Goal: Task Accomplishment & Management: Manage account settings

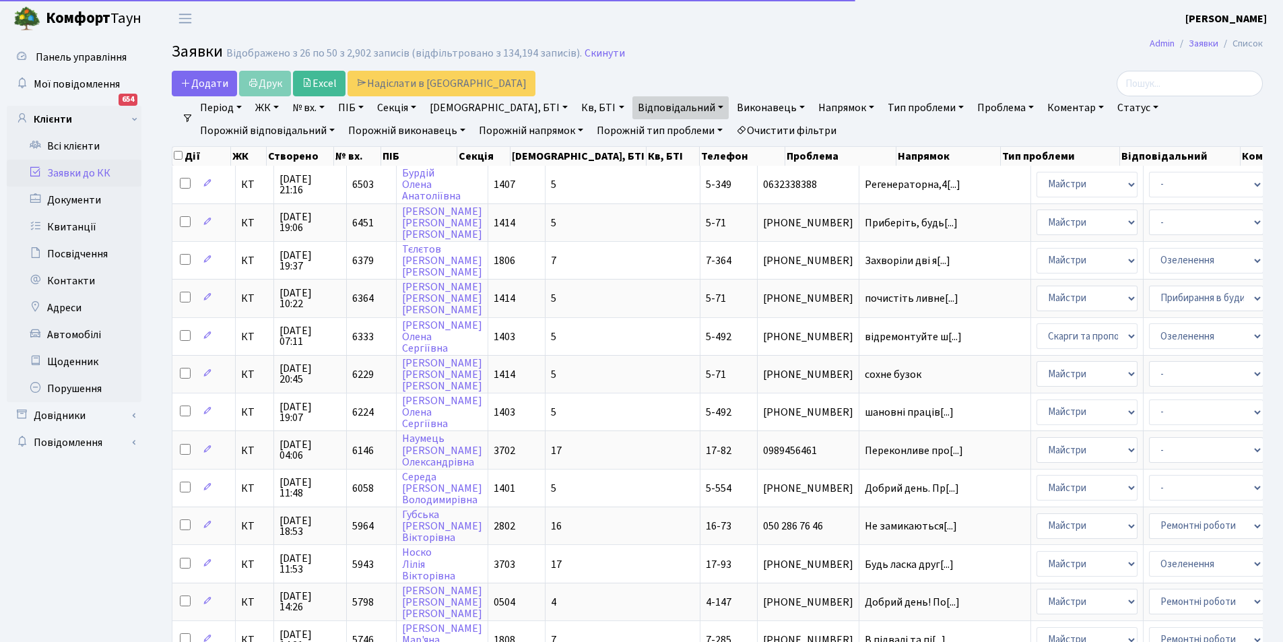
select select "25"
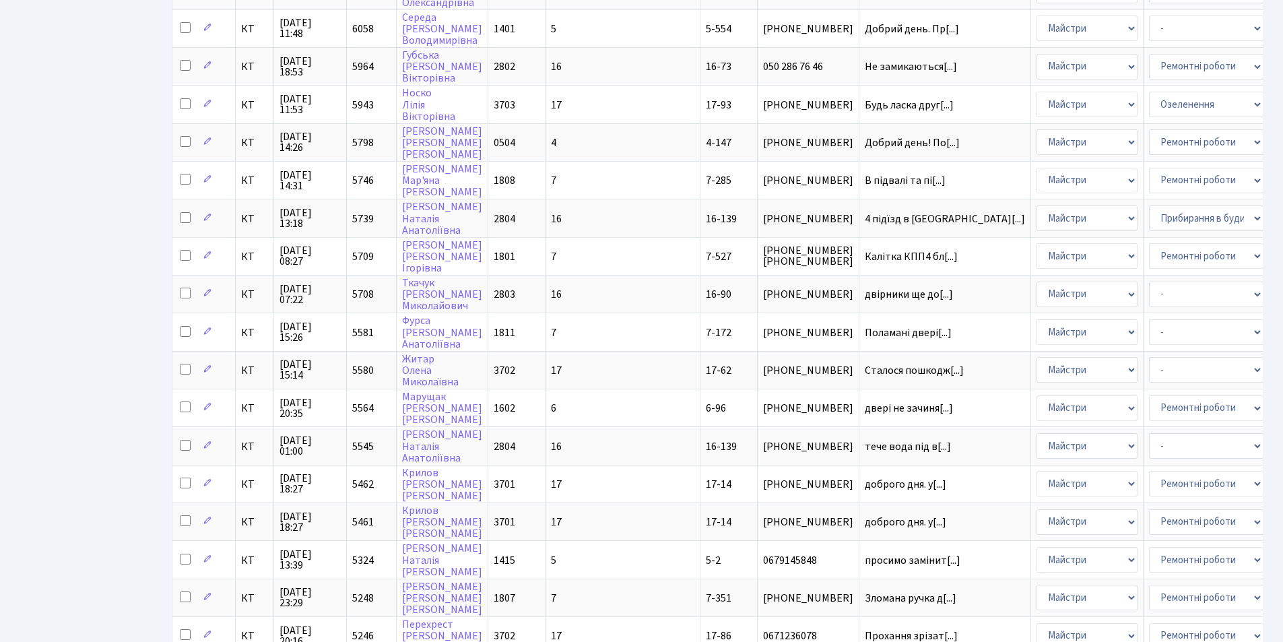
scroll to position [573, 0]
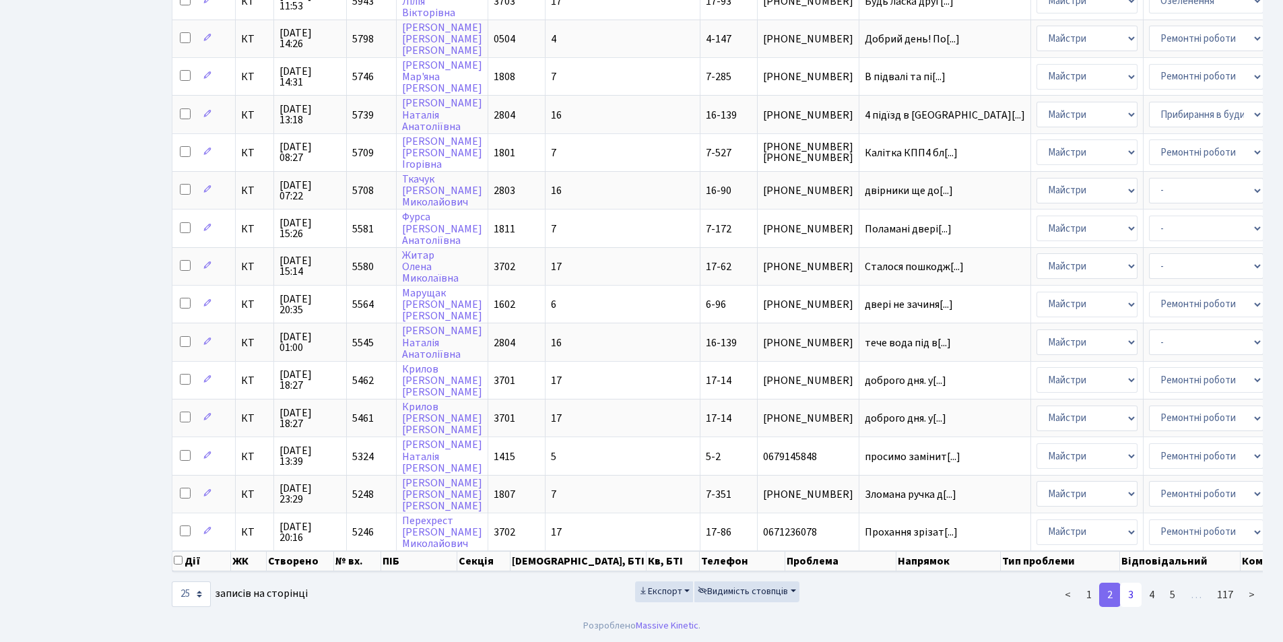
click at [1134, 593] on link "3" at bounding box center [1131, 595] width 22 height 24
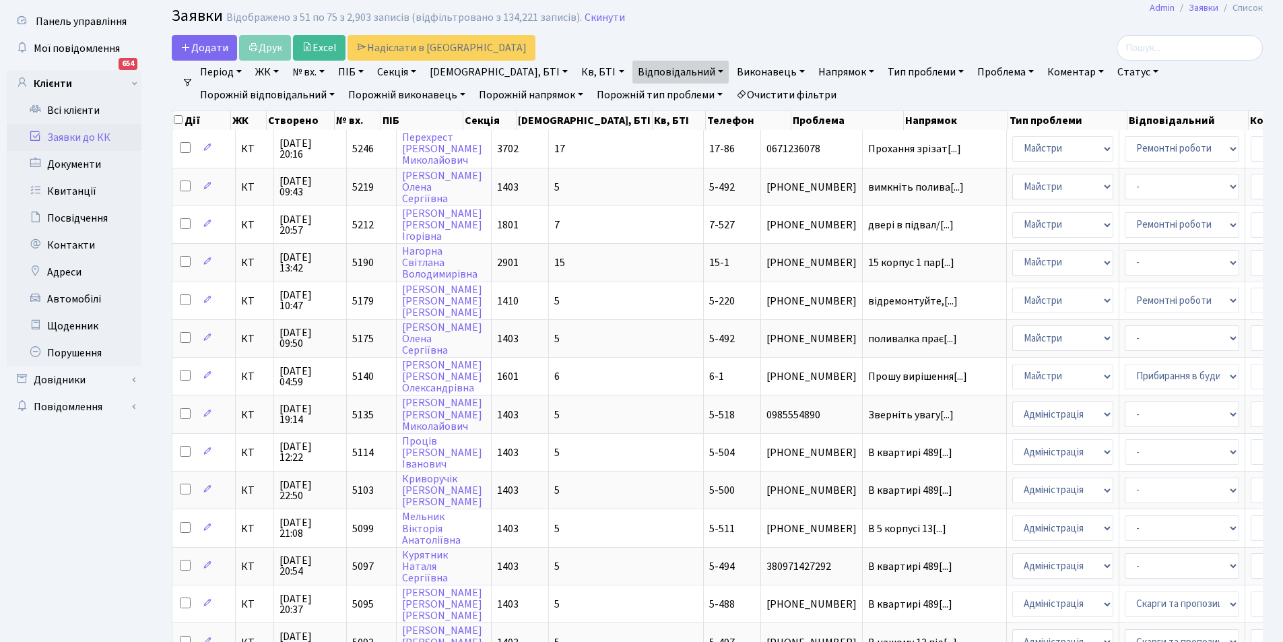
scroll to position [34, 0]
click at [731, 92] on link "Очистити фільтри" at bounding box center [786, 96] width 111 height 23
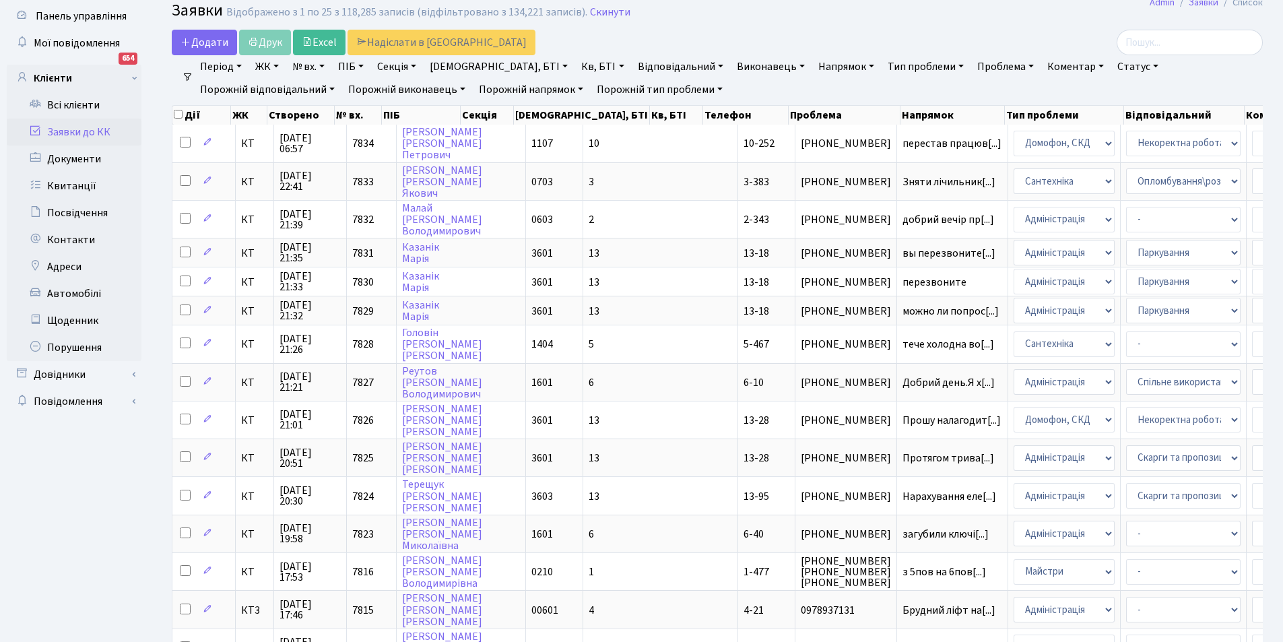
scroll to position [24, 0]
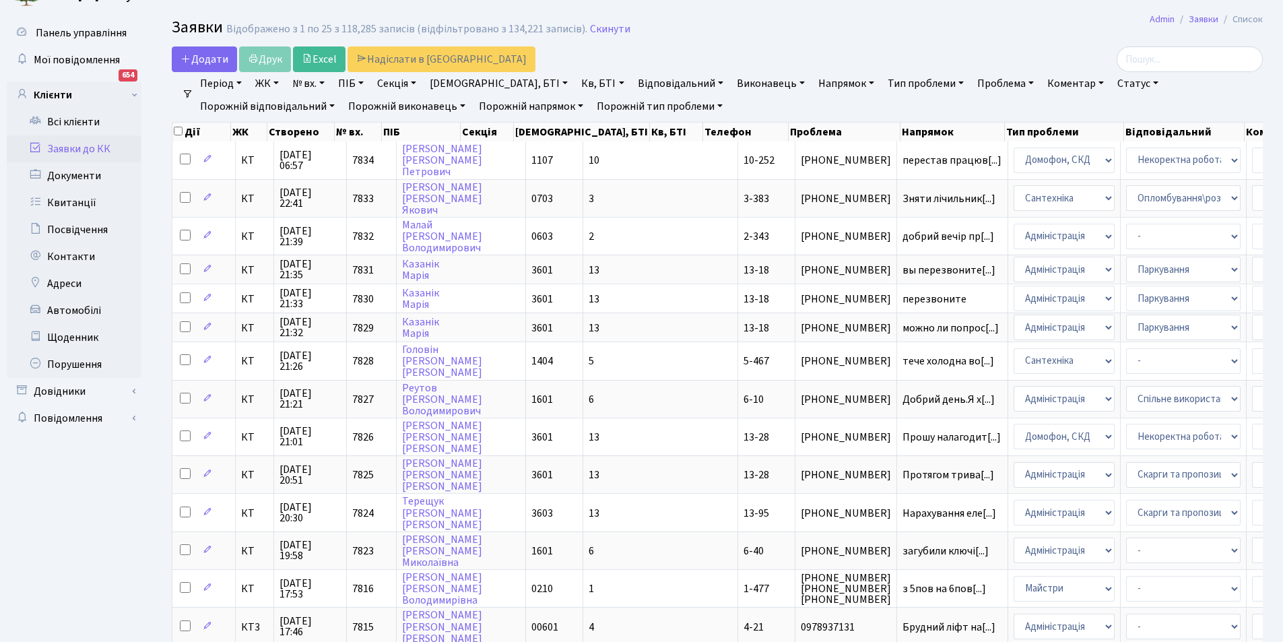
click at [640, 82] on link "Відповідальний" at bounding box center [681, 83] width 96 height 23
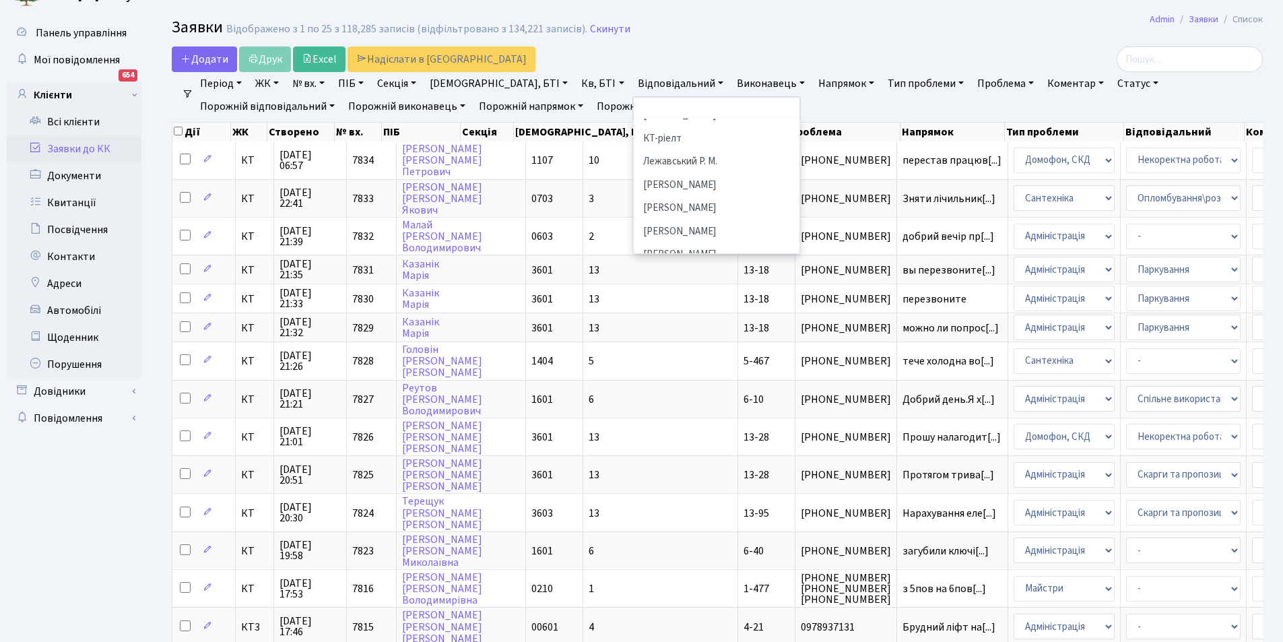
scroll to position [347, 0]
click at [685, 205] on li "[PERSON_NAME]" at bounding box center [716, 217] width 163 height 24
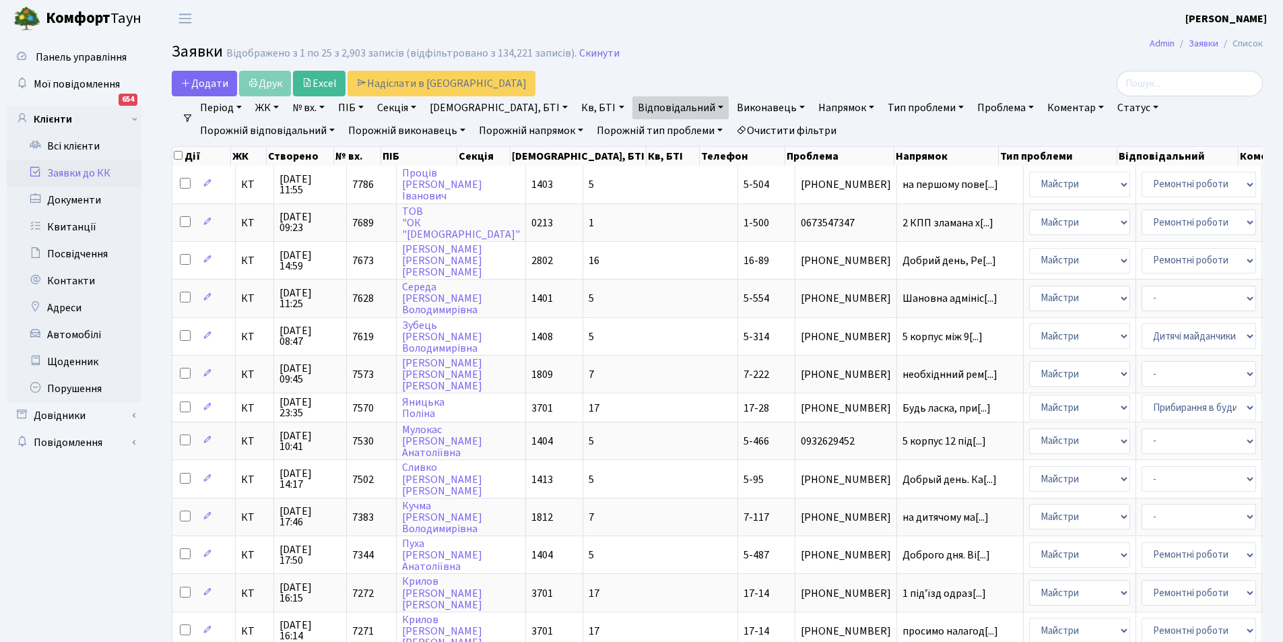
click at [731, 133] on link "Очистити фільтри" at bounding box center [786, 130] width 111 height 23
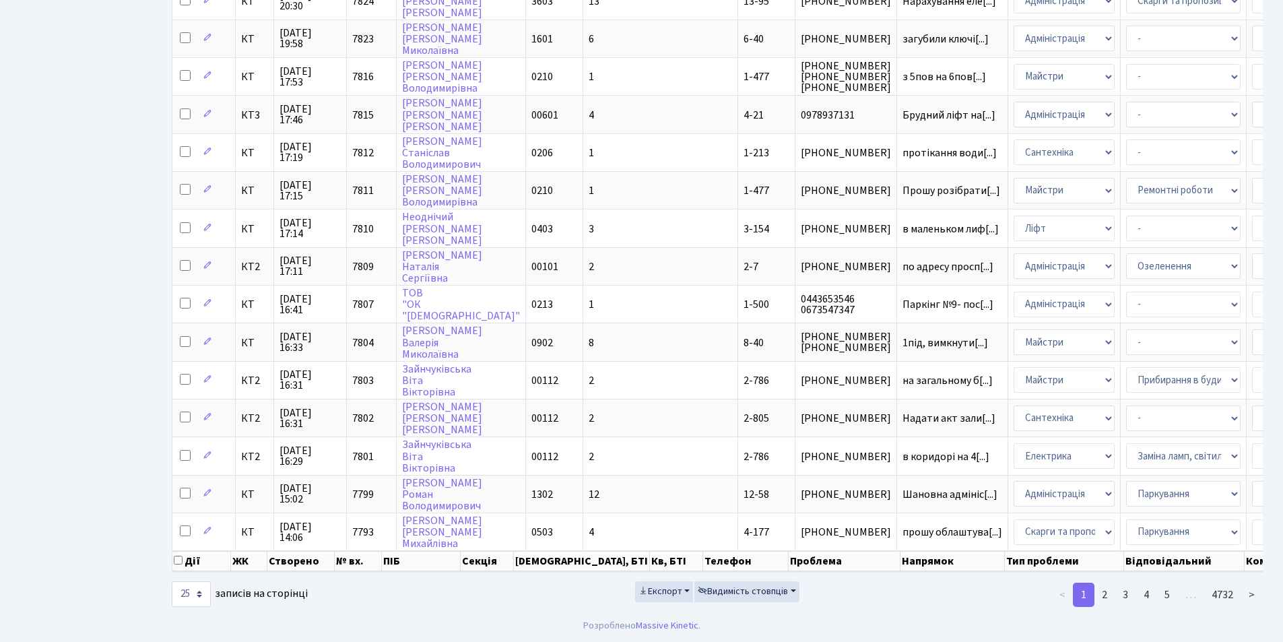
scroll to position [545, 0]
click at [1103, 596] on link "2" at bounding box center [1105, 595] width 22 height 24
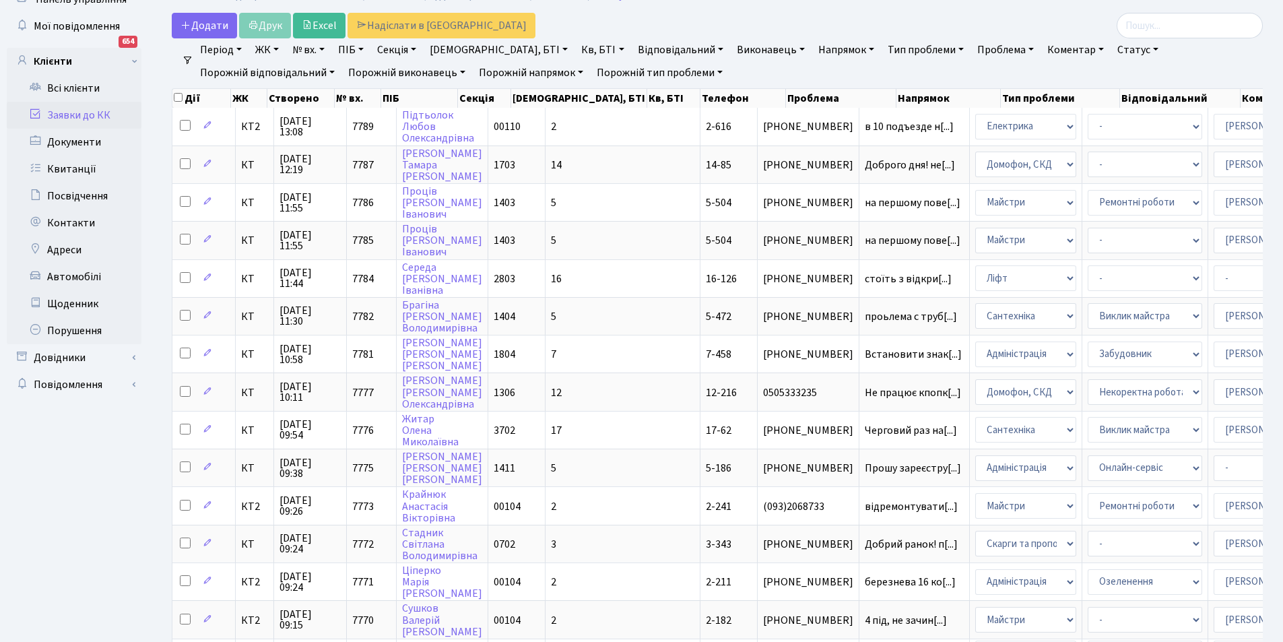
scroll to position [36, 0]
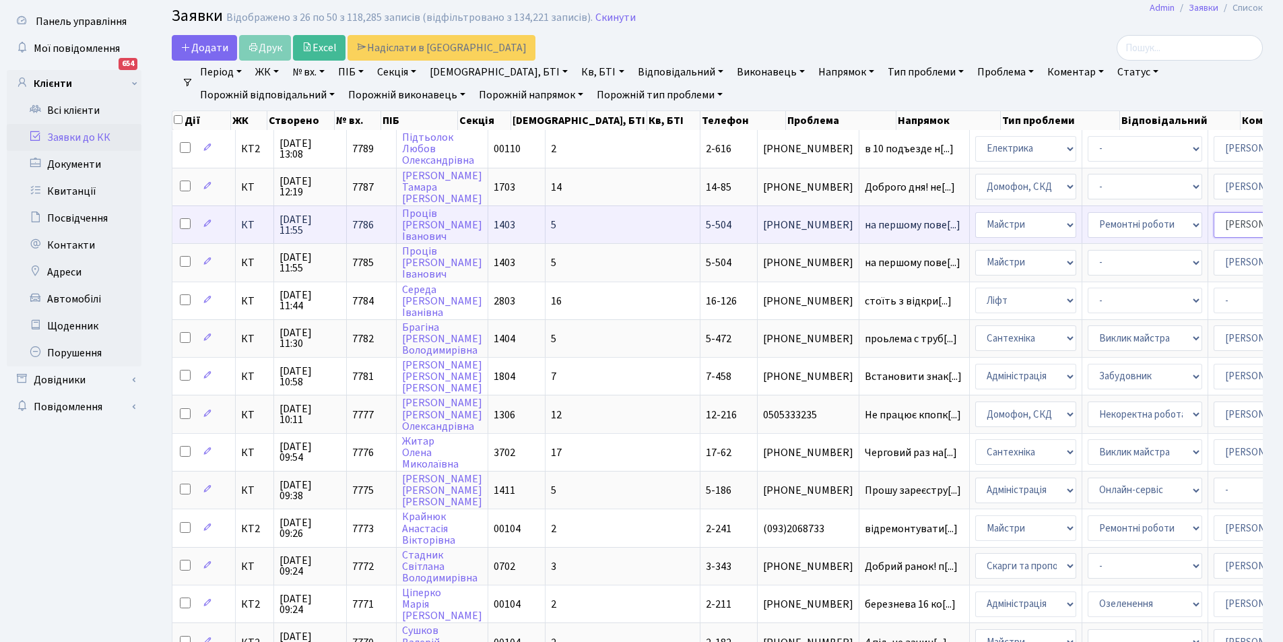
click at [1216, 224] on select "- Адміністратор ЖК КТ [PERSON_NAME] [PERSON_NAME] [PERSON_NAME]Ю. [PERSON_NAME]…" at bounding box center [1271, 225] width 115 height 26
select select "36"
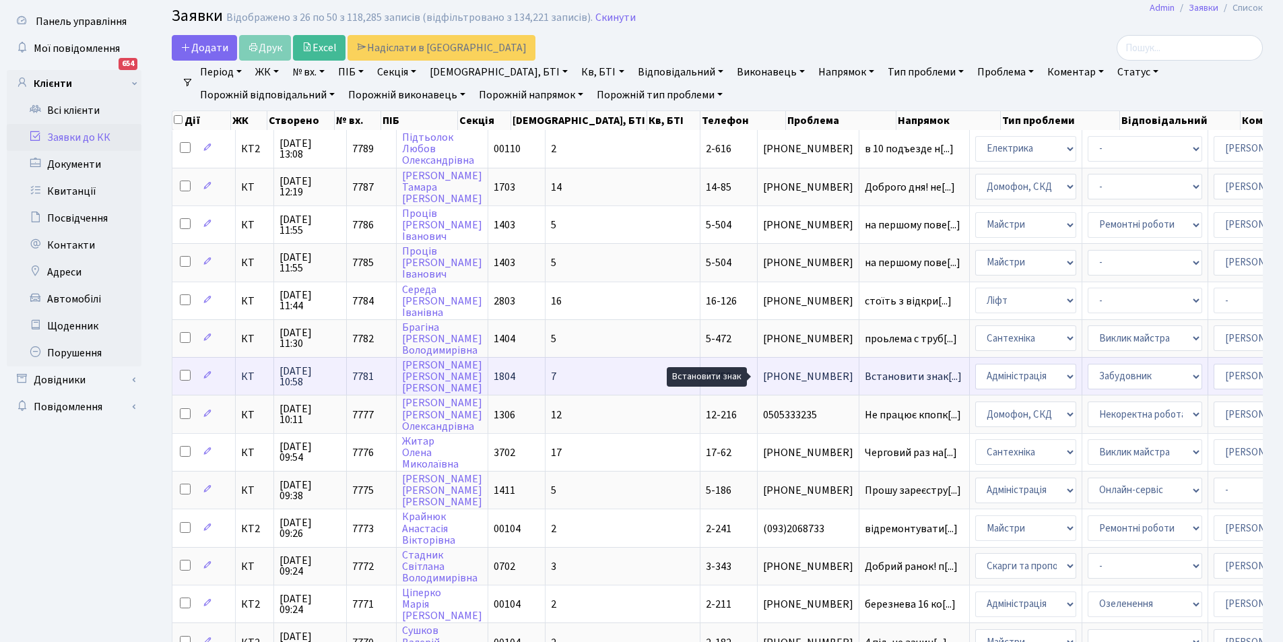
click at [865, 377] on span "Встановити знак[...]" at bounding box center [913, 376] width 97 height 15
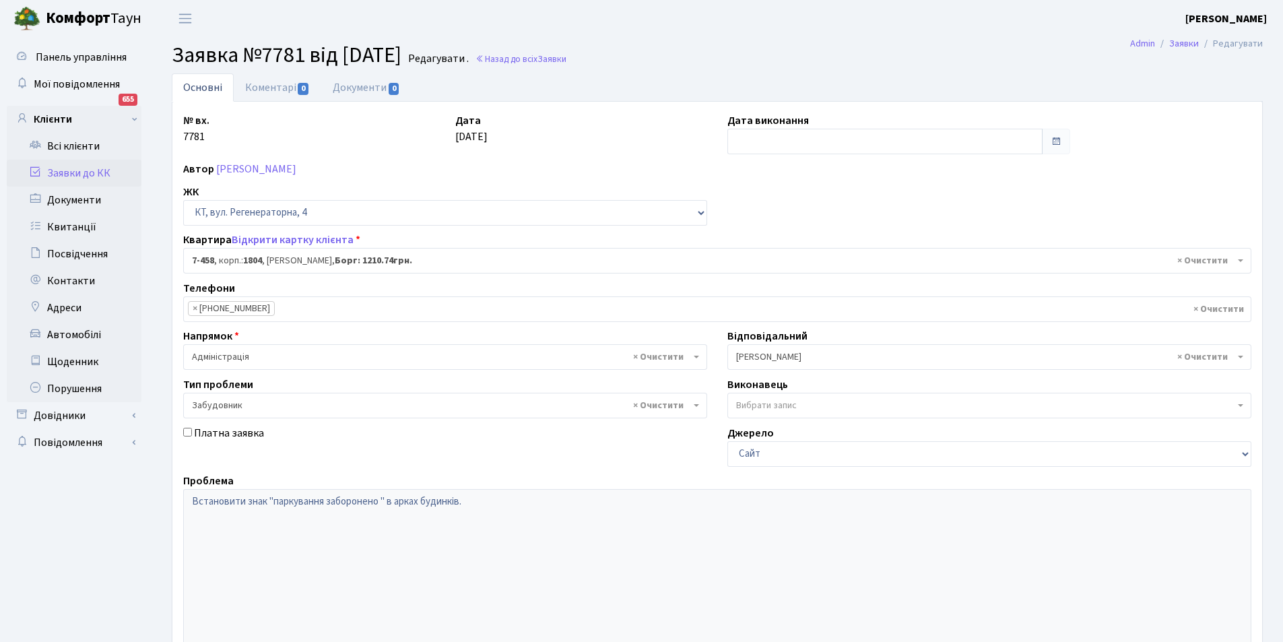
select select "4754"
select select "64"
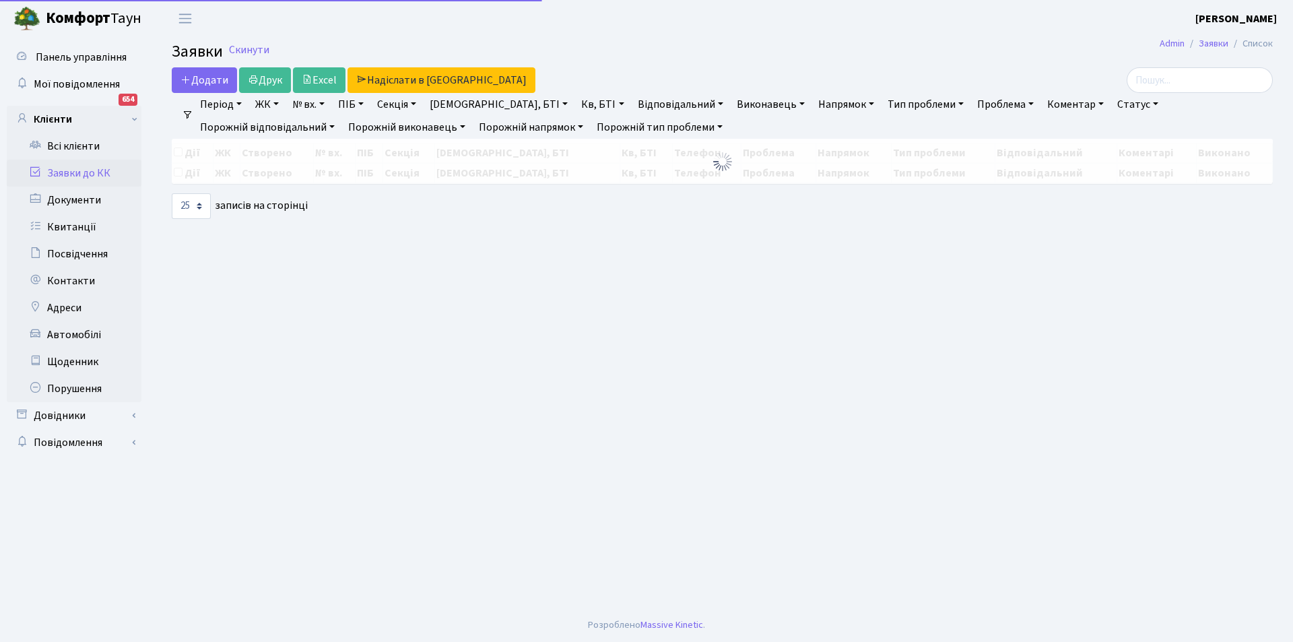
select select "25"
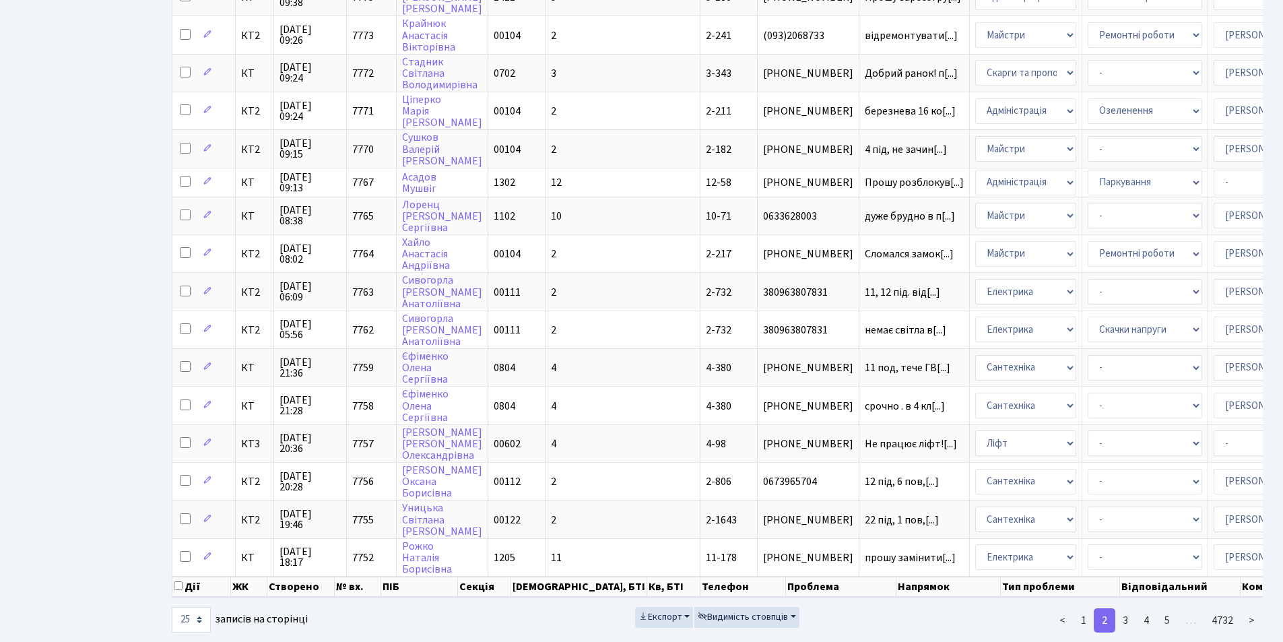
scroll to position [533, 0]
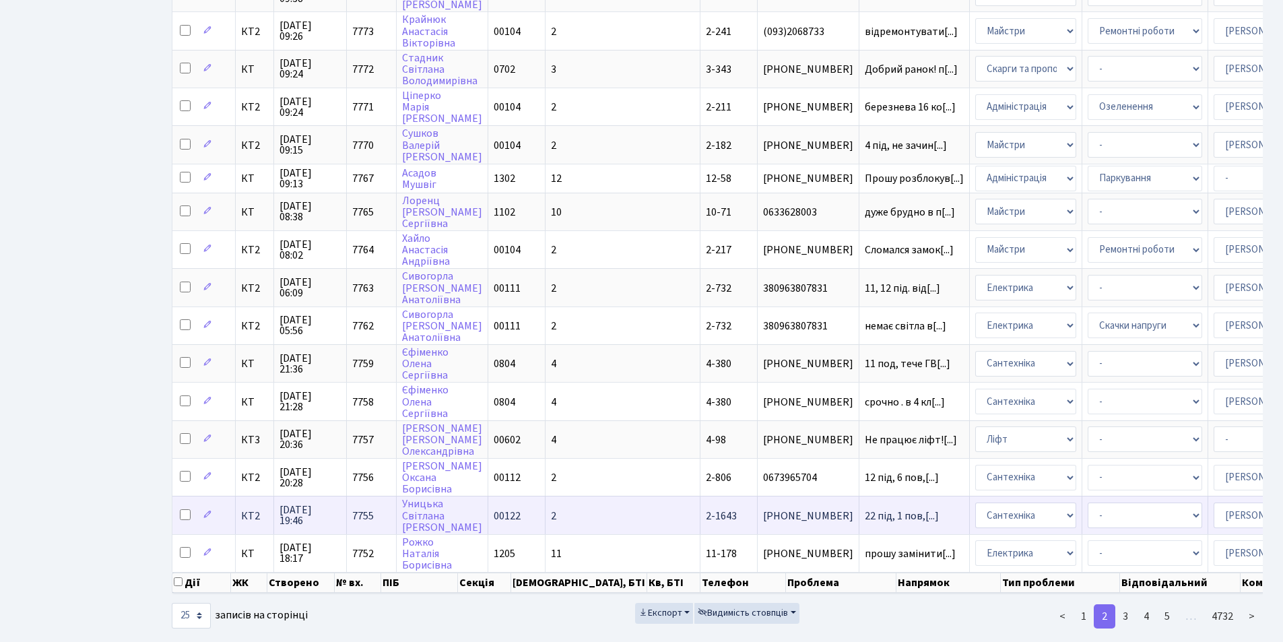
drag, startPoint x: 1139, startPoint y: 492, endPoint x: 1149, endPoint y: 497, distance: 10.5
drag, startPoint x: 1149, startPoint y: 497, endPoint x: 1148, endPoint y: 505, distance: 8.1
